Goal: Navigation & Orientation: Find specific page/section

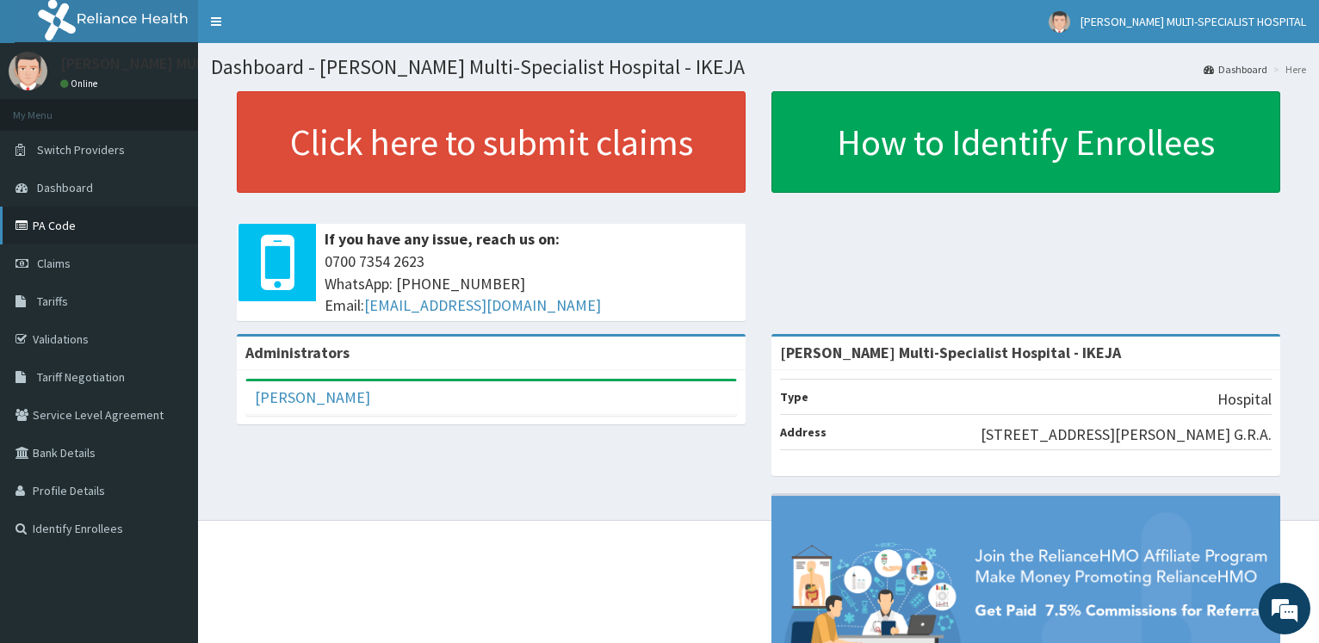
click at [51, 224] on link "PA Code" at bounding box center [99, 226] width 198 height 38
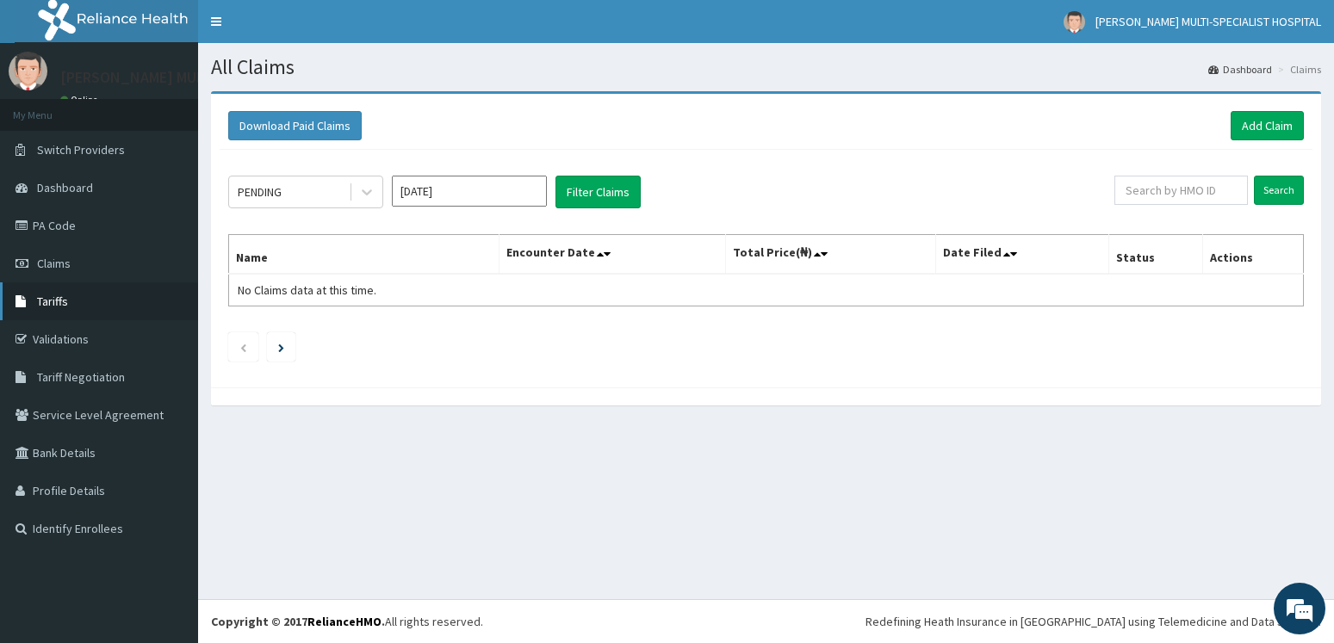
click at [63, 302] on span "Tariffs" at bounding box center [52, 302] width 31 height 16
